Goal: Task Accomplishment & Management: Manage account settings

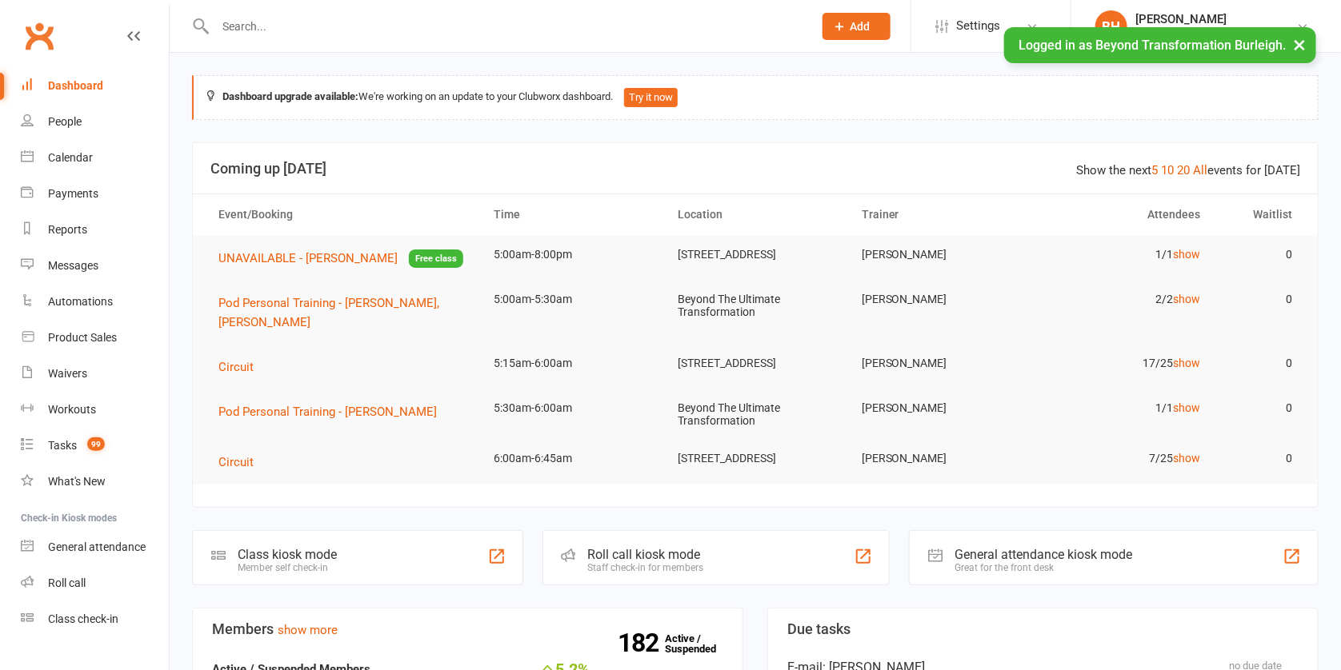
click at [380, 17] on input "text" at bounding box center [505, 26] width 591 height 22
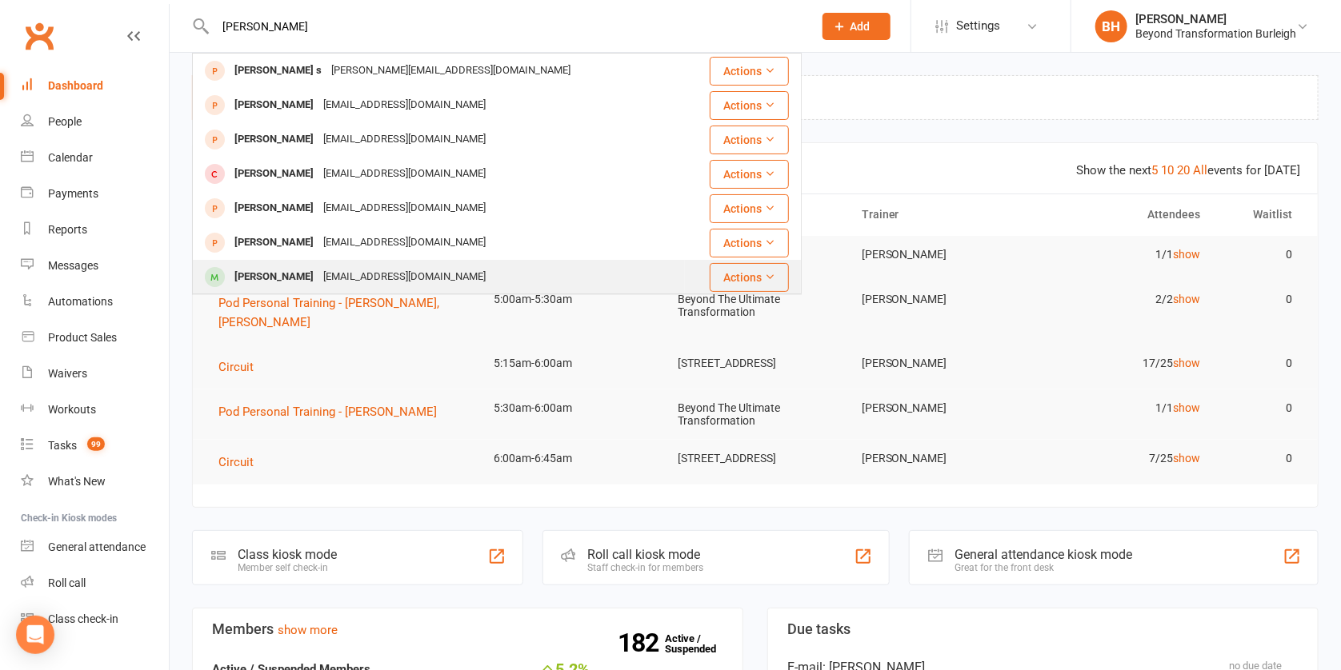
type input "[PERSON_NAME]"
click at [321, 279] on div "[EMAIL_ADDRESS][DOMAIN_NAME]" at bounding box center [404, 277] width 172 height 23
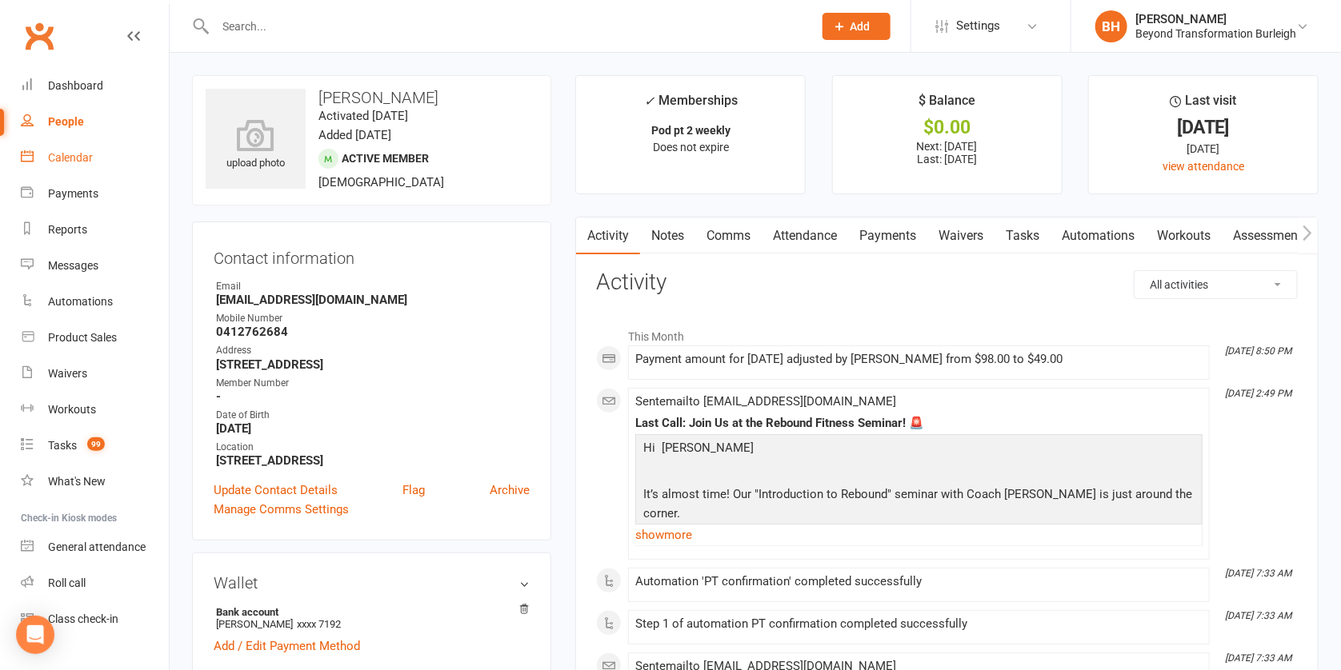
click at [86, 151] on div "Calendar" at bounding box center [70, 157] width 45 height 13
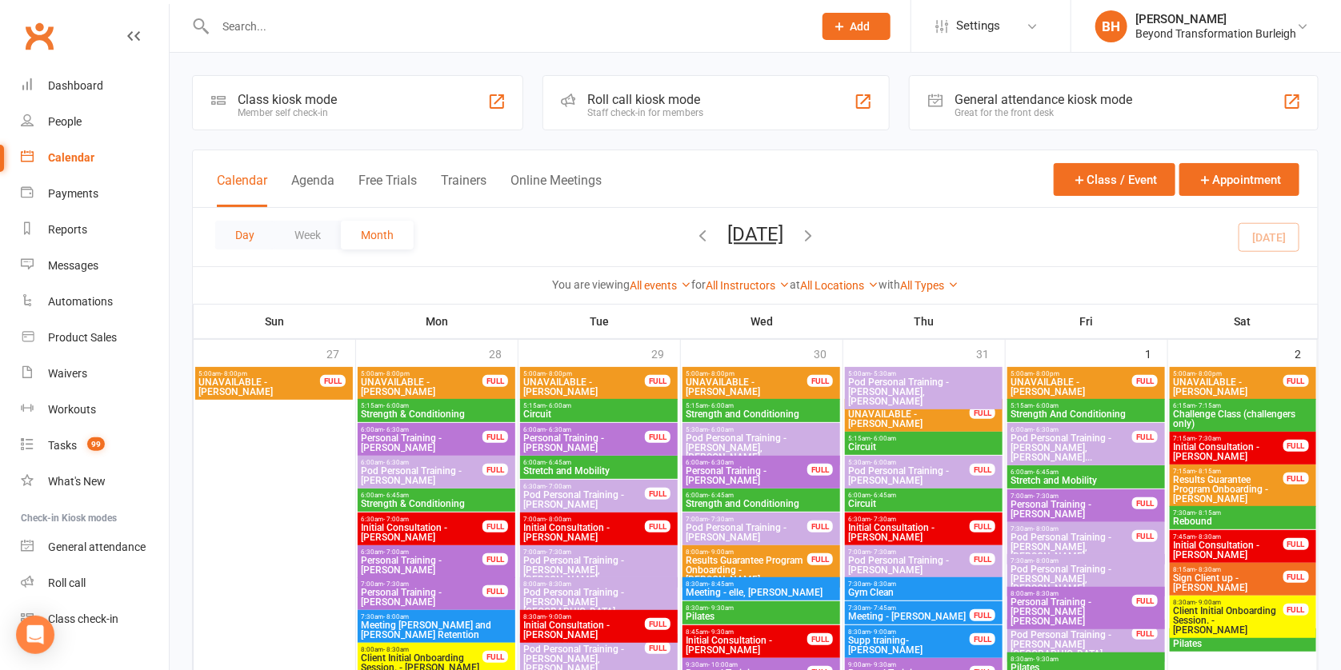
click at [238, 227] on button "Day" at bounding box center [244, 235] width 59 height 29
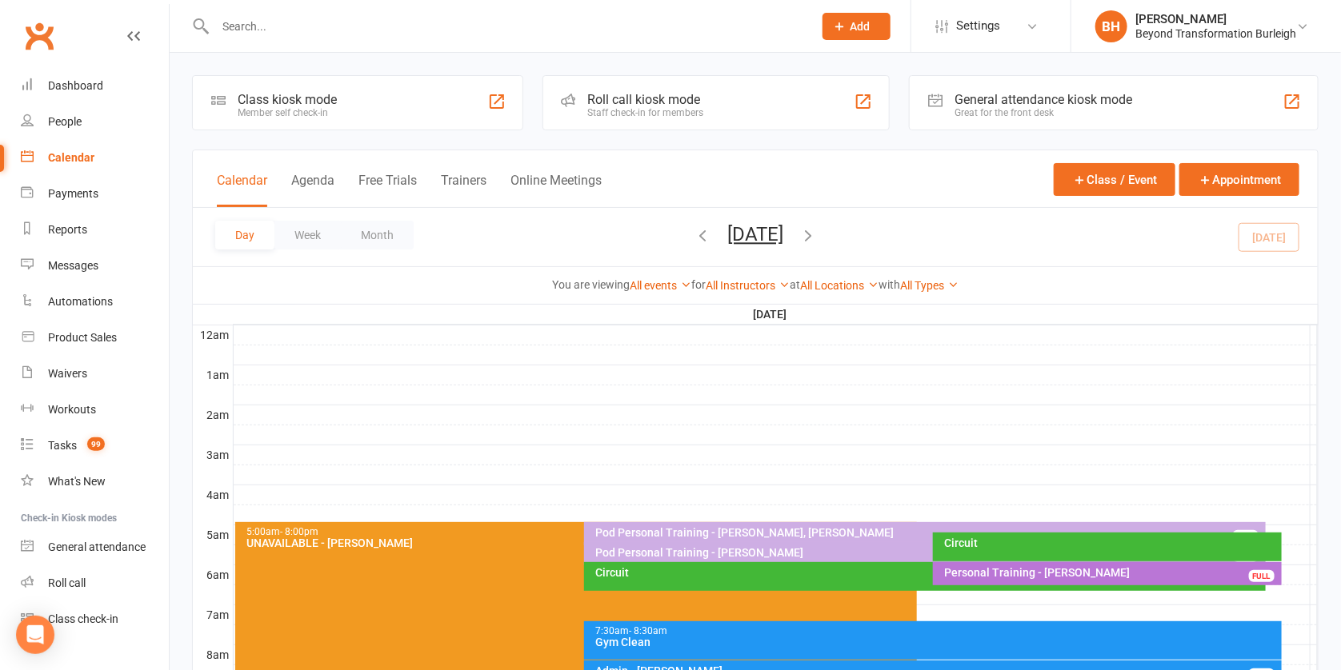
click at [847, 522] on div "Pod Personal Training - [PERSON_NAME], [PERSON_NAME] FULL" at bounding box center [925, 533] width 682 height 23
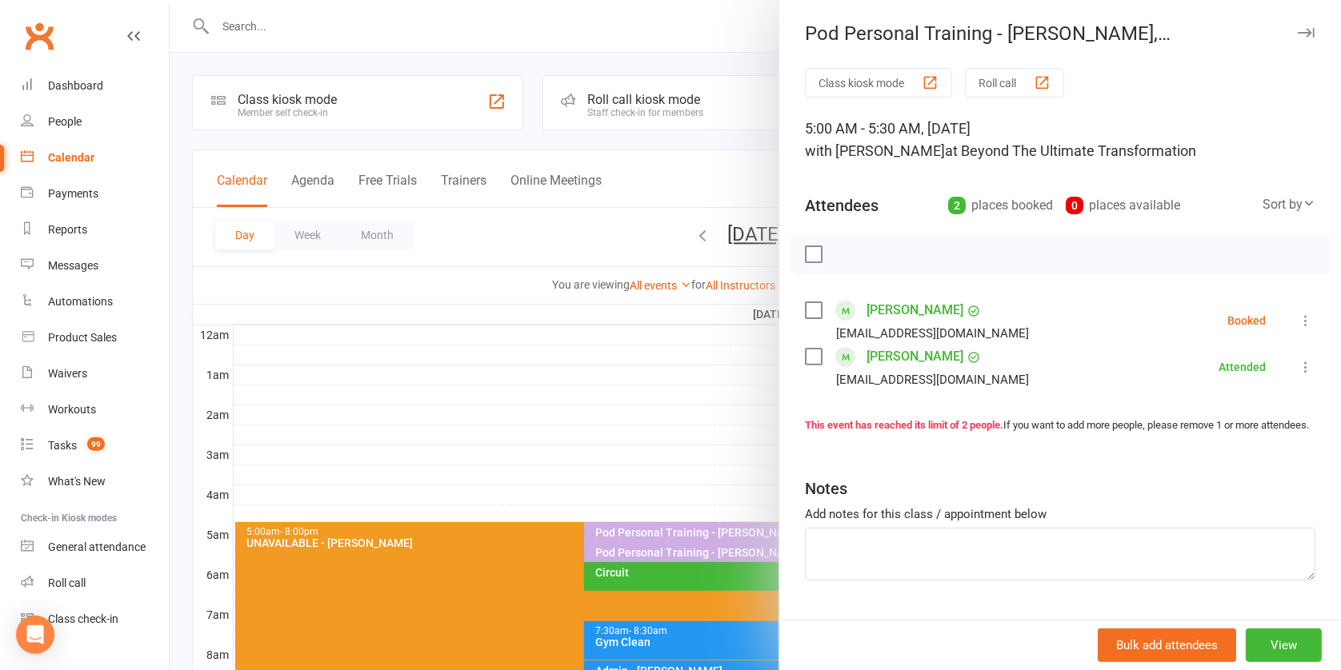
click at [887, 302] on link "[PERSON_NAME]" at bounding box center [915, 311] width 97 height 26
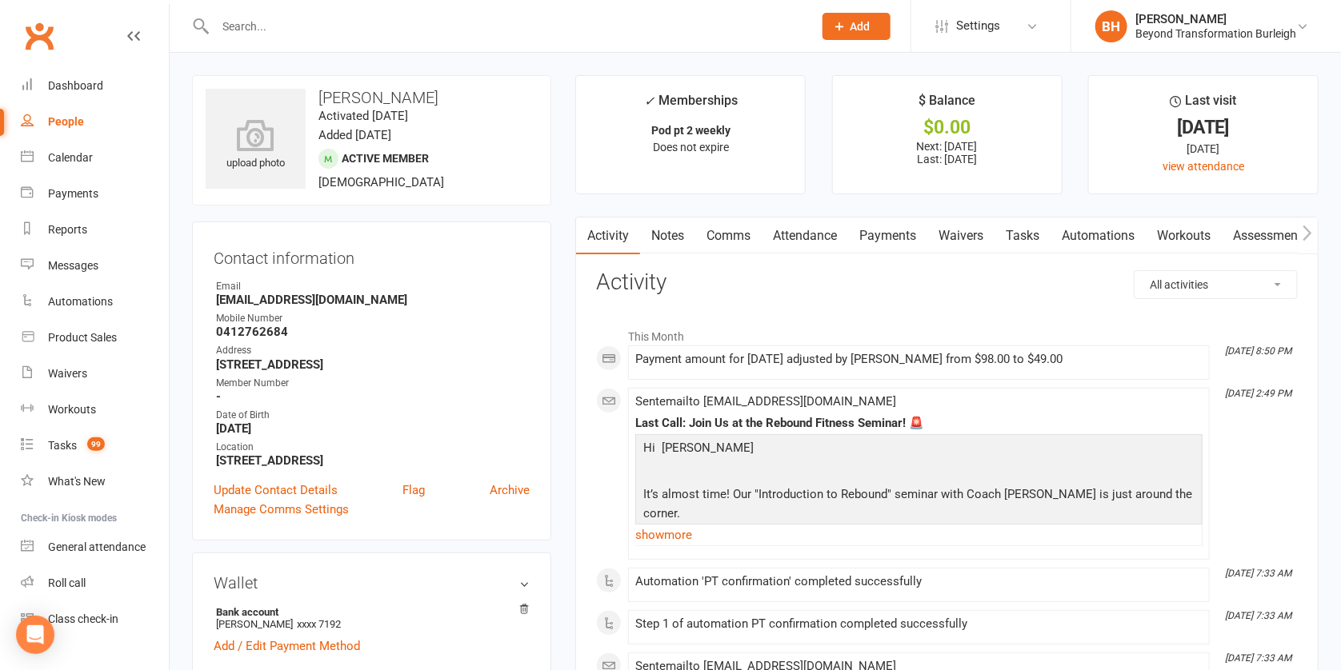
click at [883, 239] on link "Payments" at bounding box center [887, 236] width 79 height 37
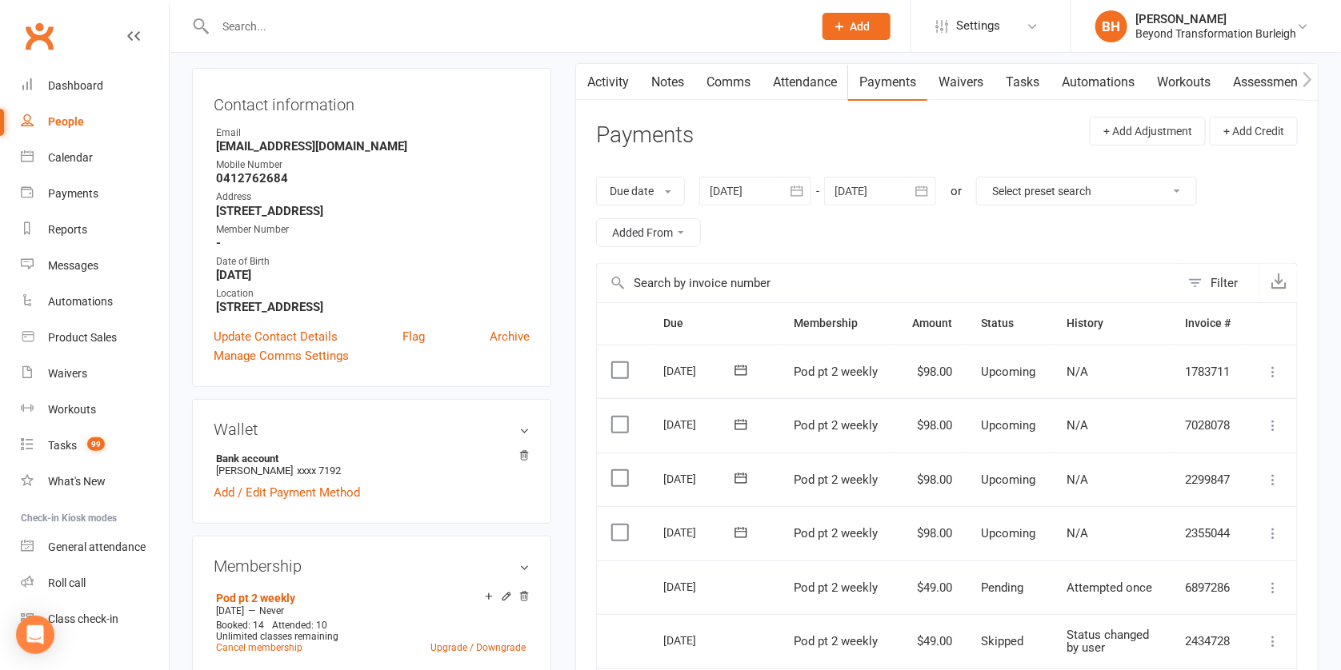
scroll to position [312, 0]
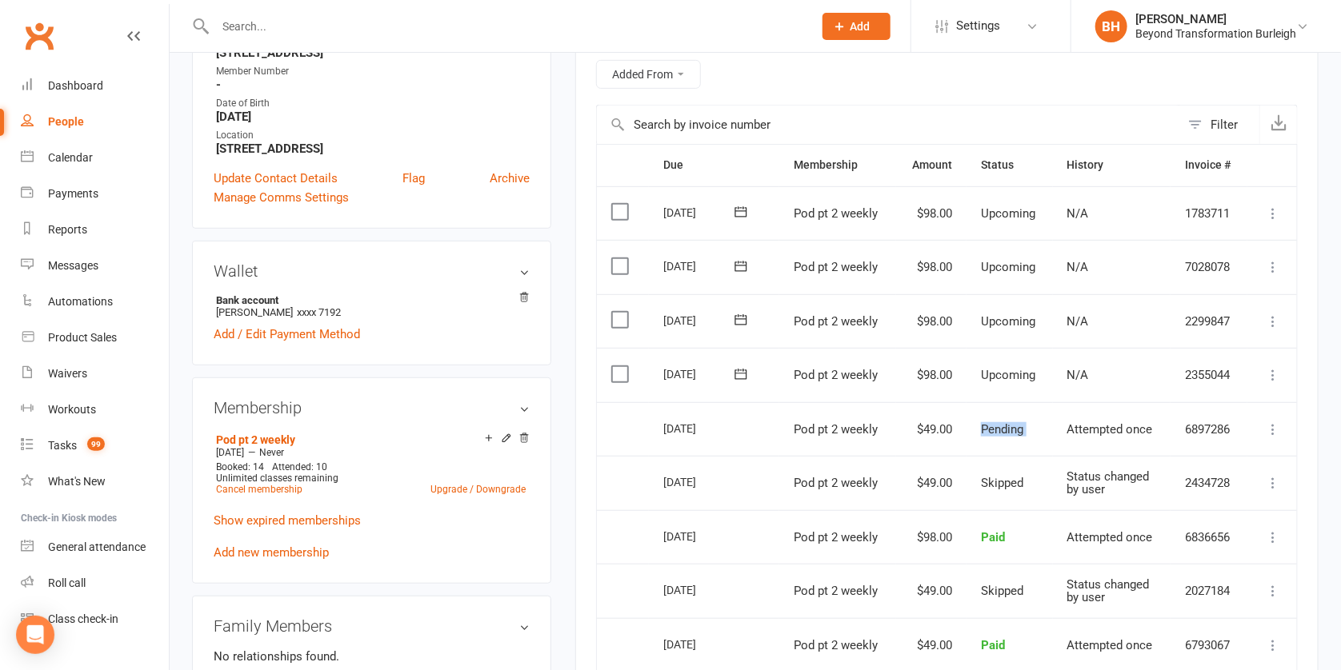
drag, startPoint x: 979, startPoint y: 406, endPoint x: 1053, endPoint y: 406, distance: 73.6
click at [1053, 406] on tr "Select this [DATE] [PERSON_NAME] Pod pt 2 weekly $49.00 Pending Attempted once …" at bounding box center [947, 429] width 700 height 54
click at [1059, 407] on td "Attempted once" at bounding box center [1112, 429] width 118 height 54
